Goal: Find specific page/section: Find specific page/section

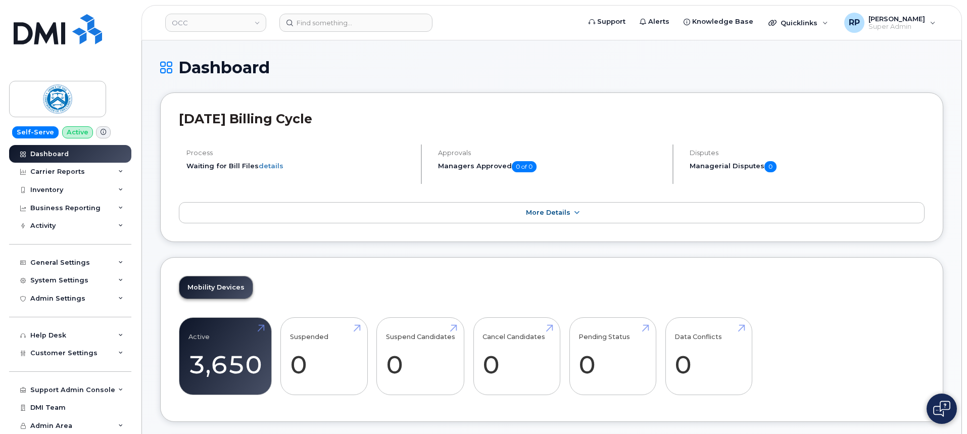
scroll to position [1272, 0]
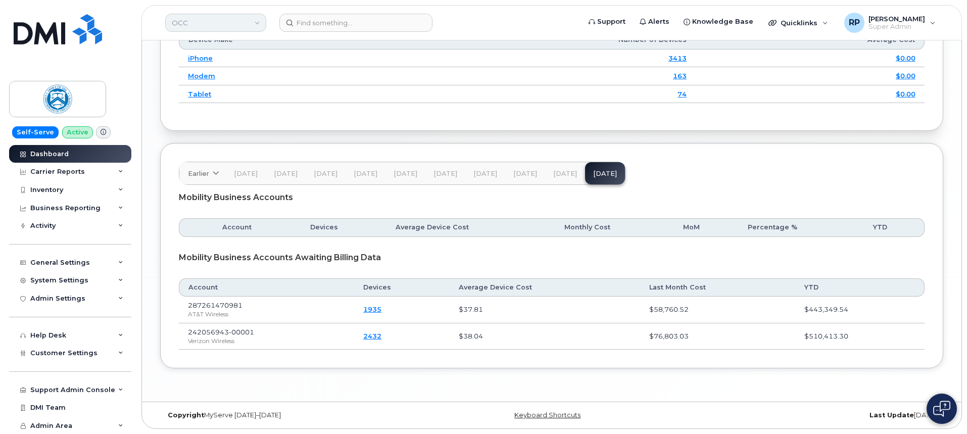
click at [216, 30] on link "OCC" at bounding box center [215, 23] width 101 height 18
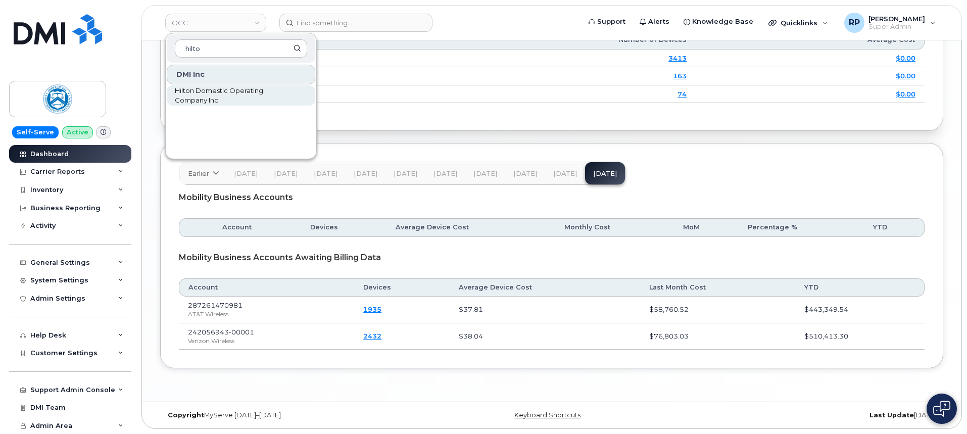
type input "hilto"
click at [206, 90] on span "Hilton Domestic Operating Company Inc" at bounding box center [233, 96] width 116 height 20
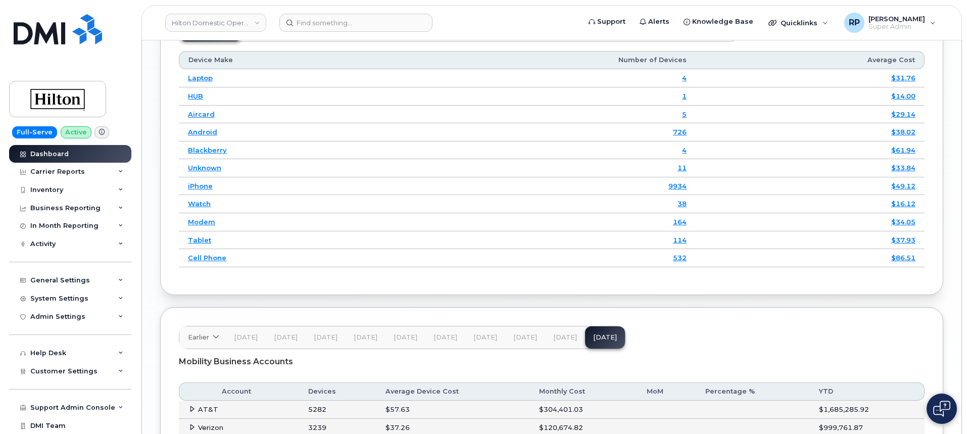
scroll to position [1572, 0]
